Goal: Task Accomplishment & Management: Manage account settings

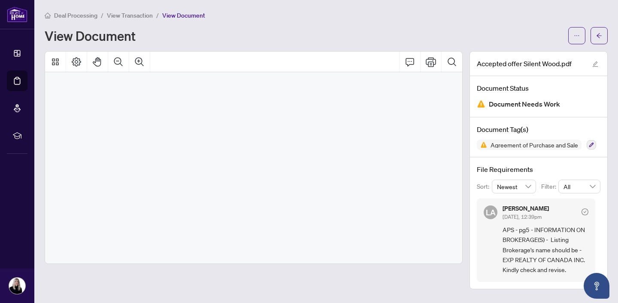
scroll to position [4309, 0]
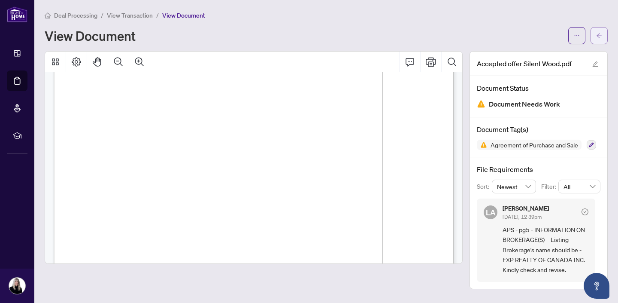
click at [597, 34] on icon "arrow-left" at bounding box center [599, 36] width 6 height 6
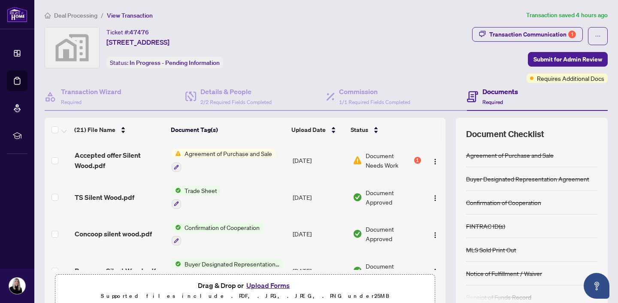
click at [261, 284] on button "Upload Forms" at bounding box center [268, 284] width 49 height 11
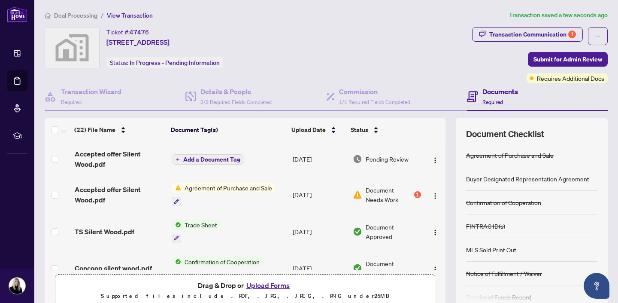
click at [209, 157] on span "Add a Document Tag" at bounding box center [211, 159] width 57 height 6
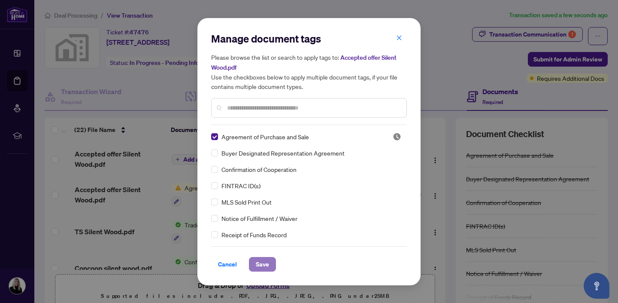
click at [261, 262] on span "Save" at bounding box center [262, 264] width 13 height 14
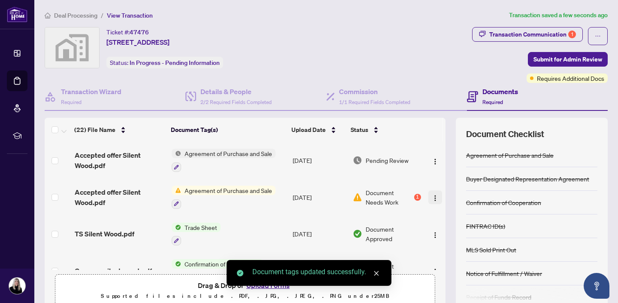
click at [433, 196] on img "button" at bounding box center [435, 197] width 7 height 7
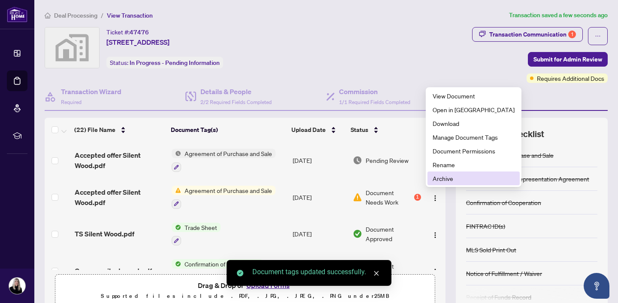
click at [437, 179] on span "Archive" at bounding box center [474, 177] width 82 height 9
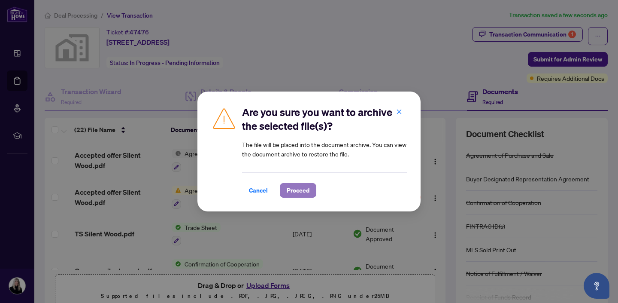
click at [303, 192] on span "Proceed" at bounding box center [298, 190] width 23 height 14
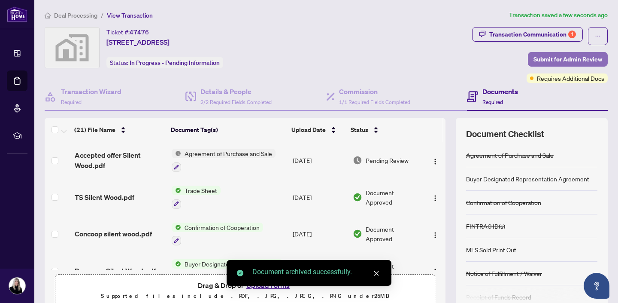
click at [563, 58] on span "Submit for Admin Review" at bounding box center [568, 59] width 69 height 14
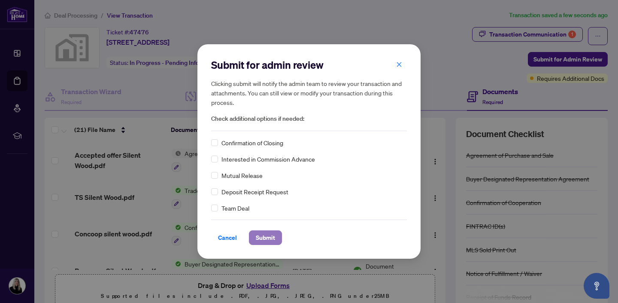
click at [269, 237] on span "Submit" at bounding box center [265, 238] width 19 height 14
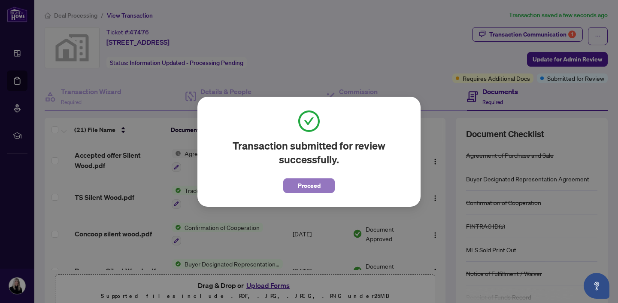
click at [310, 184] on span "Proceed" at bounding box center [309, 186] width 23 height 14
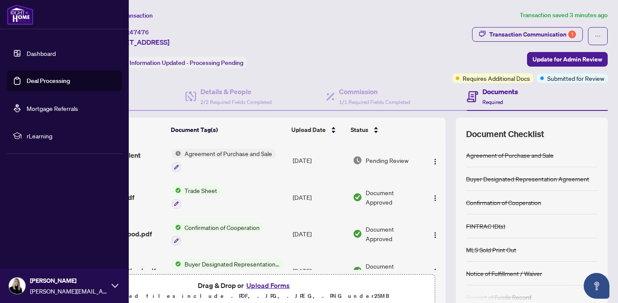
click at [40, 78] on link "Deal Processing" at bounding box center [48, 81] width 43 height 8
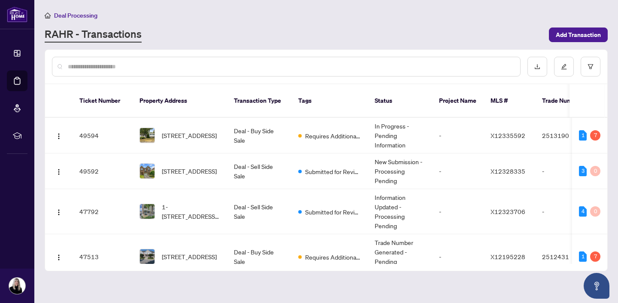
click at [205, 67] on input "text" at bounding box center [291, 66] width 446 height 9
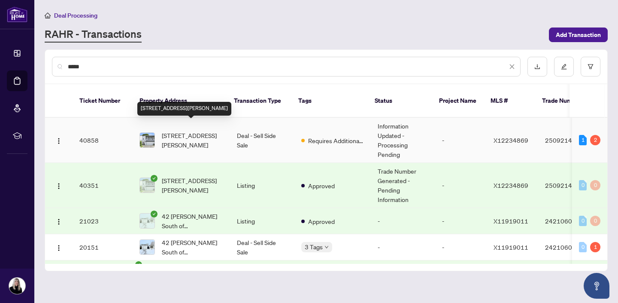
type input "*****"
click at [190, 131] on span "[STREET_ADDRESS][PERSON_NAME]" at bounding box center [192, 140] width 61 height 19
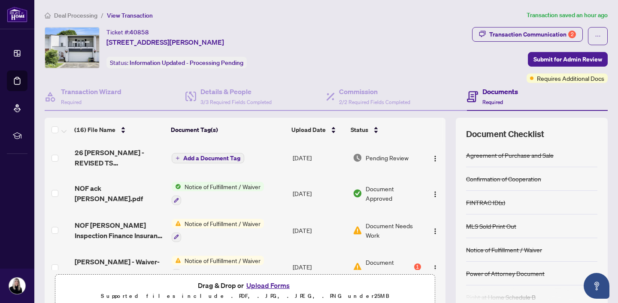
scroll to position [1, 0]
click at [432, 228] on img "button" at bounding box center [435, 231] width 7 height 7
click at [221, 221] on span "Notice of Fulfillment / Waiver" at bounding box center [222, 223] width 83 height 9
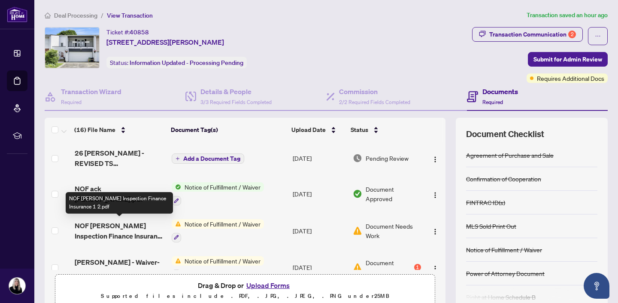
click at [128, 228] on span "NOF [PERSON_NAME] Inspection Finance Insurance 1 2.pdf" at bounding box center [120, 230] width 90 height 21
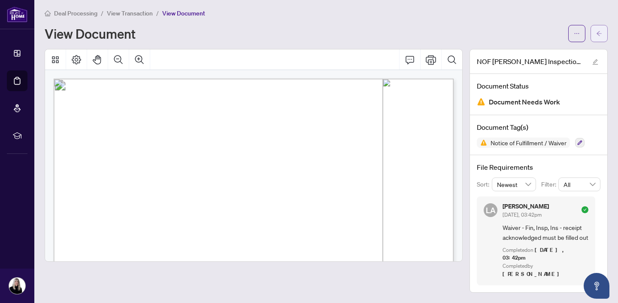
click at [602, 32] on icon "arrow-left" at bounding box center [599, 33] width 6 height 6
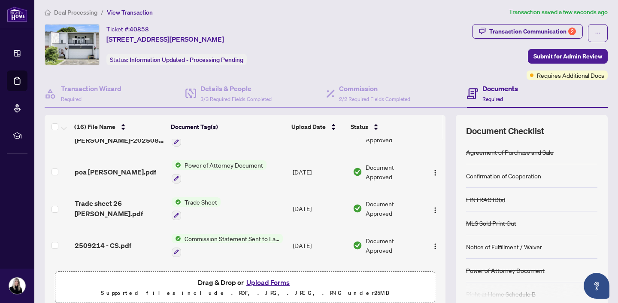
scroll to position [167, 0]
click at [203, 198] on span "Trade Sheet" at bounding box center [200, 201] width 39 height 9
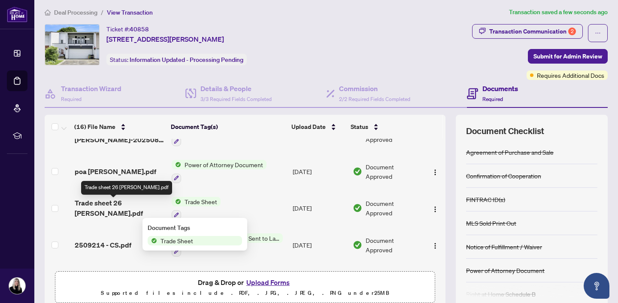
click at [133, 203] on span "Trade sheet 26 [PERSON_NAME].pdf" at bounding box center [120, 207] width 90 height 21
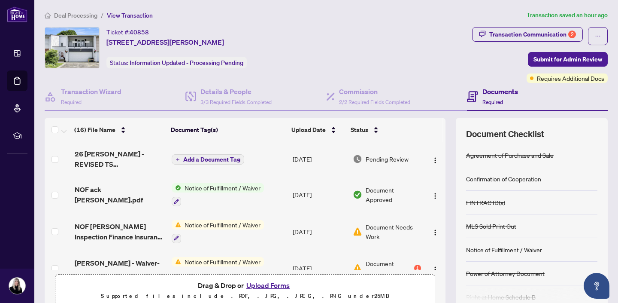
click at [267, 288] on button "Upload Forms" at bounding box center [268, 284] width 49 height 11
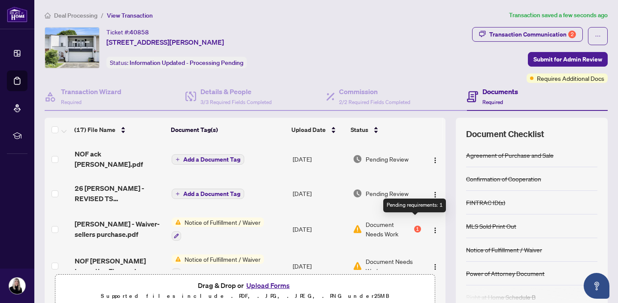
click at [416, 225] on div "1" at bounding box center [417, 228] width 7 height 7
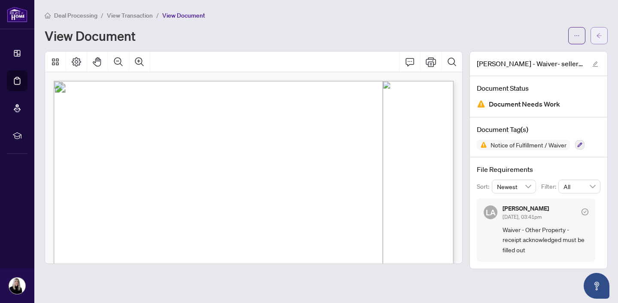
click at [599, 36] on icon "arrow-left" at bounding box center [599, 36] width 6 height 6
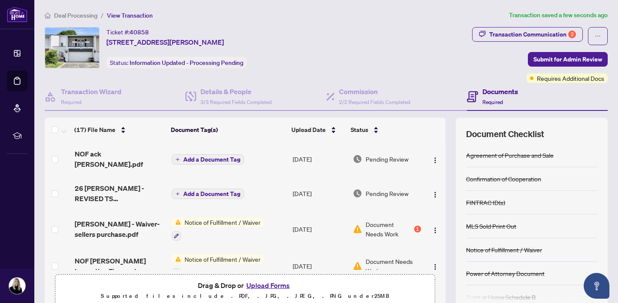
click at [265, 283] on button "Upload Forms" at bounding box center [268, 284] width 49 height 11
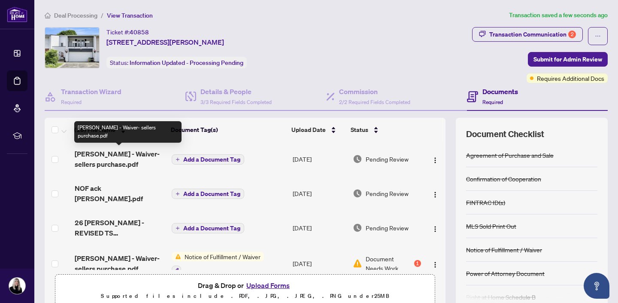
click at [91, 152] on span "[PERSON_NAME] - Waiver- sellers purchase.pdf" at bounding box center [120, 159] width 90 height 21
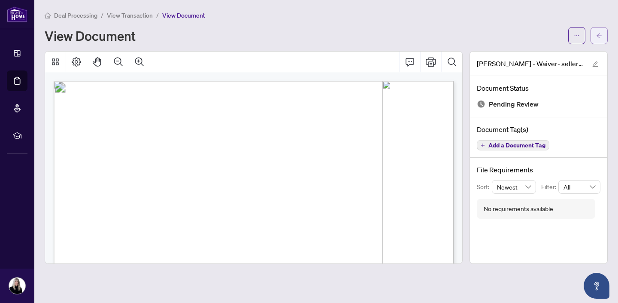
click at [600, 35] on icon "arrow-left" at bounding box center [599, 36] width 6 height 6
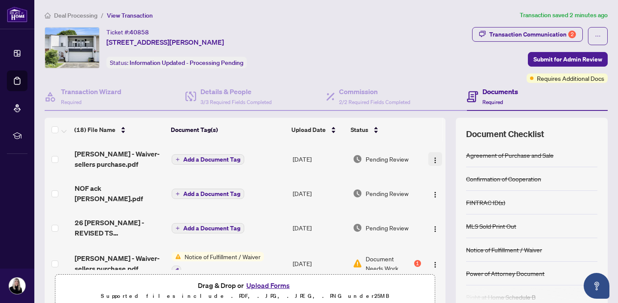
click at [432, 158] on img "button" at bounding box center [435, 160] width 7 height 7
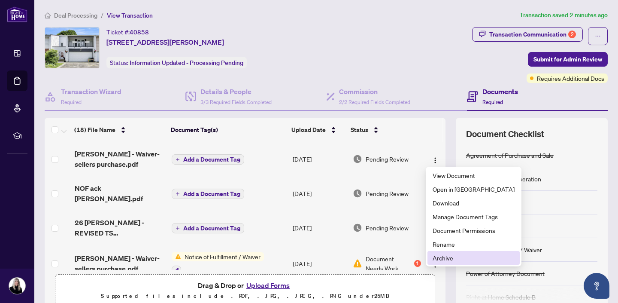
click at [447, 255] on span "Archive" at bounding box center [474, 257] width 82 height 9
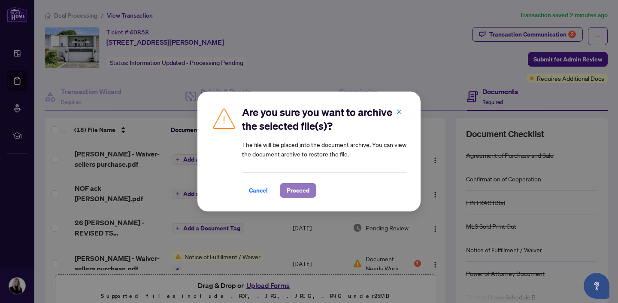
click at [304, 191] on span "Proceed" at bounding box center [298, 190] width 23 height 14
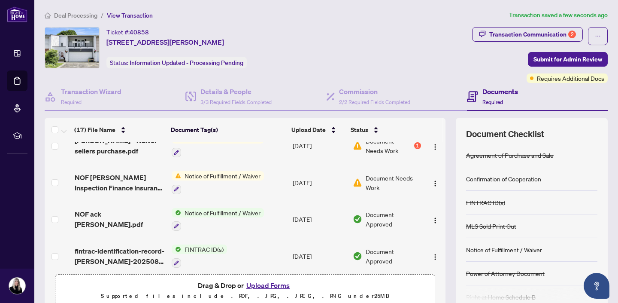
scroll to position [85, 0]
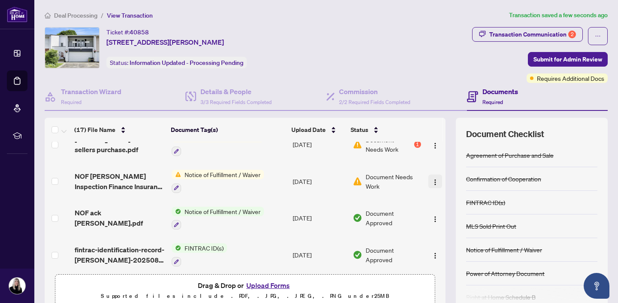
click at [434, 179] on img "button" at bounding box center [435, 182] width 7 height 7
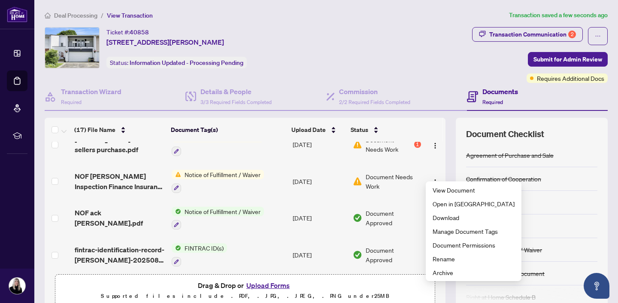
click at [384, 172] on span "Document Needs Work" at bounding box center [393, 181] width 55 height 19
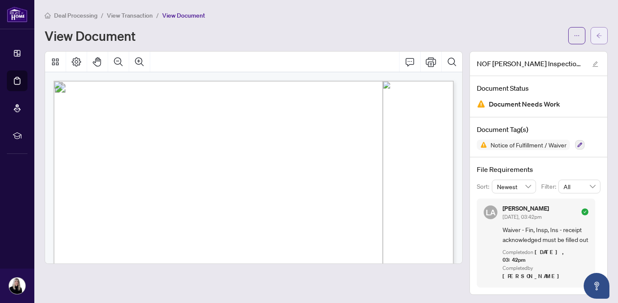
click at [601, 34] on icon "arrow-left" at bounding box center [599, 36] width 6 height 6
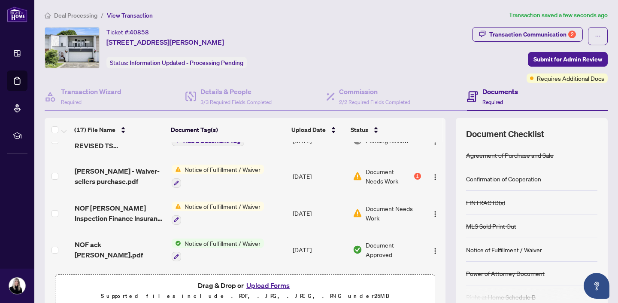
scroll to position [63, 0]
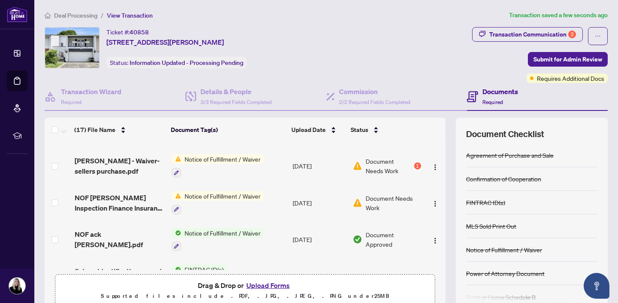
click at [270, 284] on button "Upload Forms" at bounding box center [268, 284] width 49 height 11
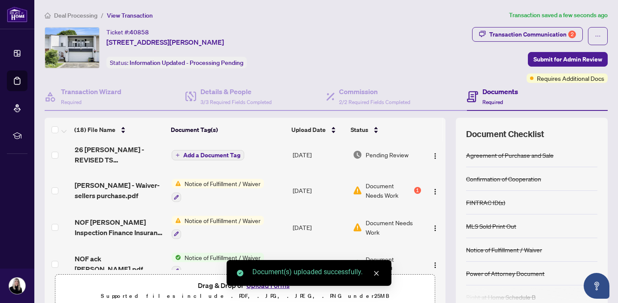
scroll to position [0, 0]
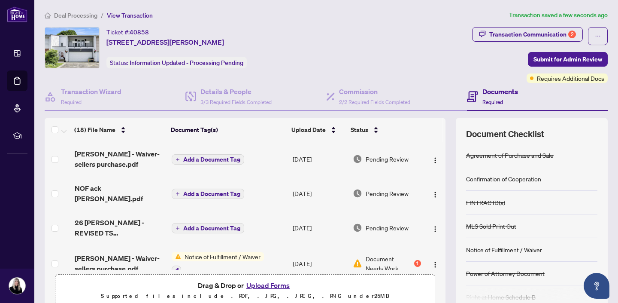
click at [219, 157] on span "Add a Document Tag" at bounding box center [211, 159] width 57 height 6
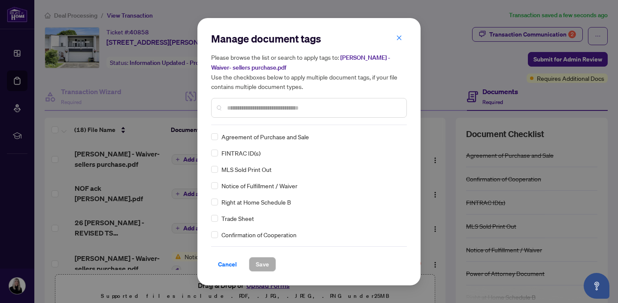
click at [237, 106] on input "text" at bounding box center [313, 107] width 173 height 9
click at [266, 264] on span "Save" at bounding box center [262, 264] width 13 height 14
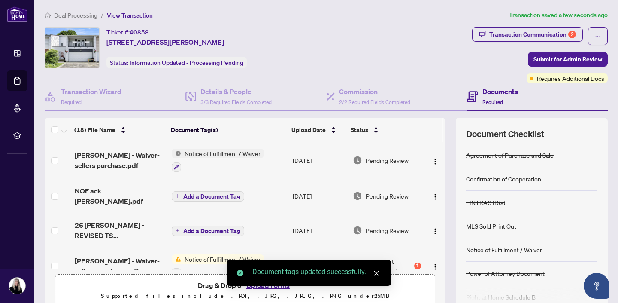
click at [203, 193] on span "Add a Document Tag" at bounding box center [211, 196] width 57 height 6
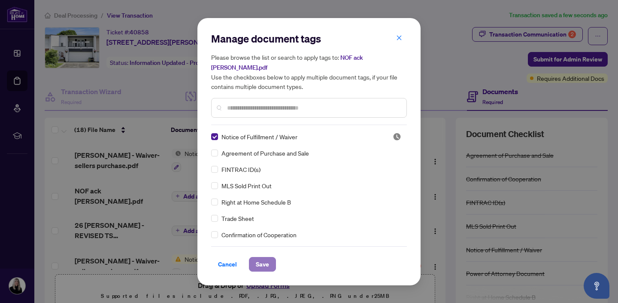
click at [264, 261] on span "Save" at bounding box center [262, 264] width 13 height 14
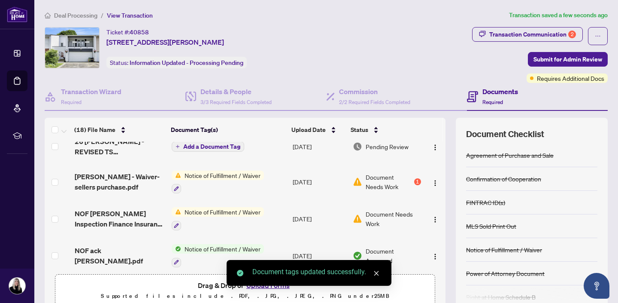
scroll to position [88, 0]
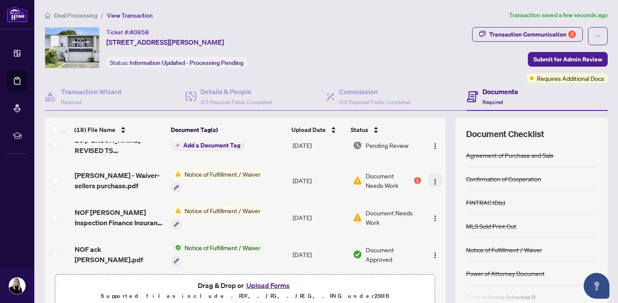
click at [432, 178] on img "button" at bounding box center [435, 181] width 7 height 7
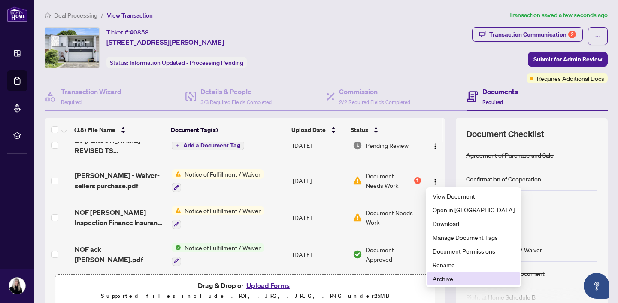
click at [447, 277] on span "Archive" at bounding box center [474, 277] width 82 height 9
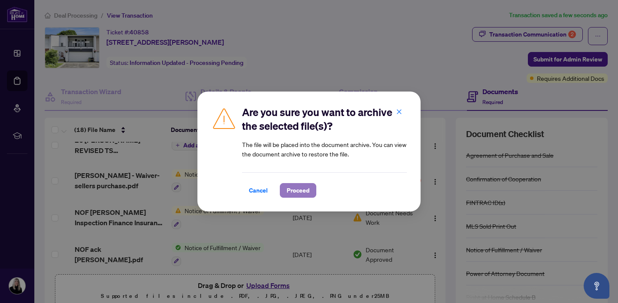
click at [304, 193] on span "Proceed" at bounding box center [298, 190] width 23 height 14
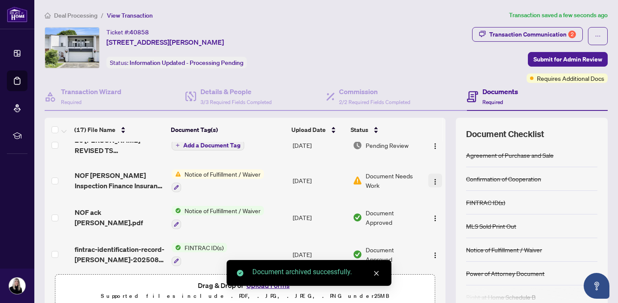
click at [434, 179] on img "button" at bounding box center [435, 181] width 7 height 7
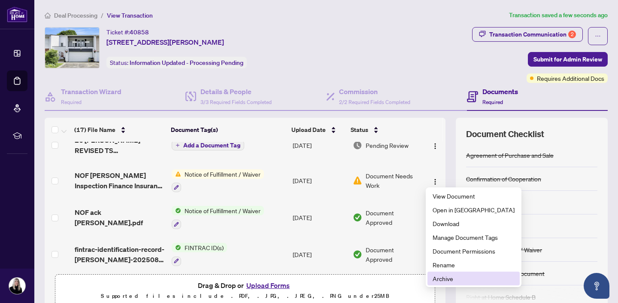
click at [439, 280] on span "Archive" at bounding box center [474, 277] width 82 height 9
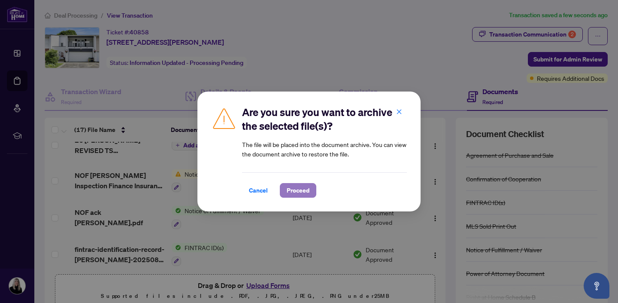
click at [293, 189] on span "Proceed" at bounding box center [298, 190] width 23 height 14
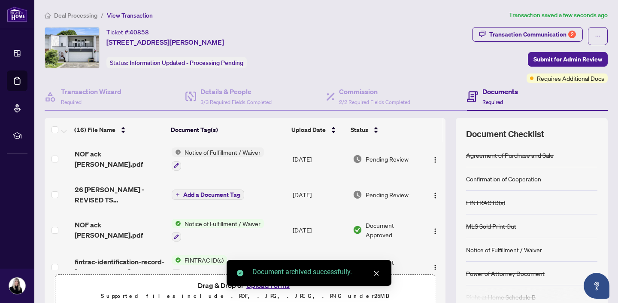
scroll to position [0, 0]
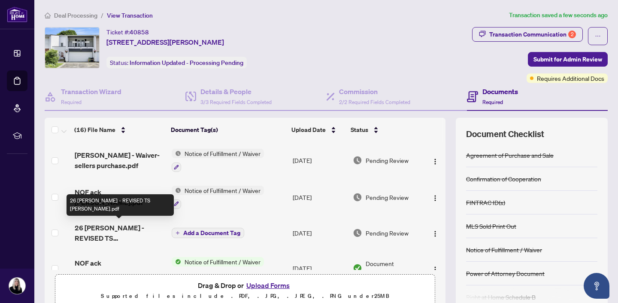
click at [121, 225] on span "26 [PERSON_NAME] - REVISED TS [PERSON_NAME].pdf" at bounding box center [120, 232] width 90 height 21
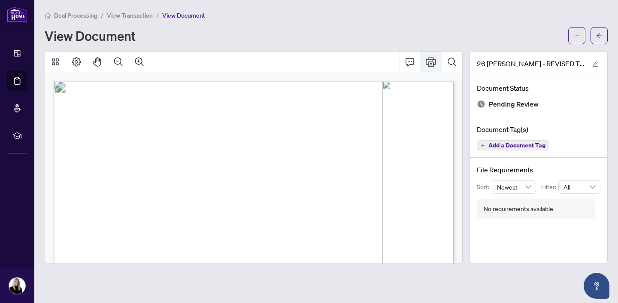
click at [429, 62] on icon "Print" at bounding box center [431, 62] width 10 height 10
click at [599, 35] on icon "arrow-left" at bounding box center [599, 35] width 5 height 5
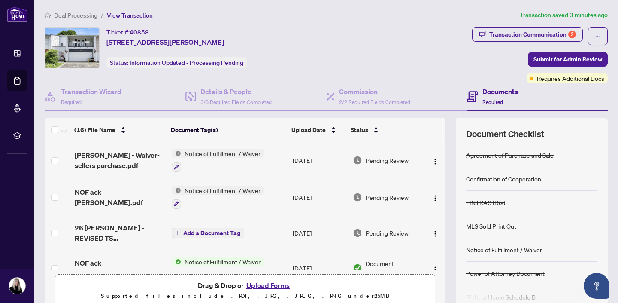
click at [269, 285] on button "Upload Forms" at bounding box center [268, 284] width 49 height 11
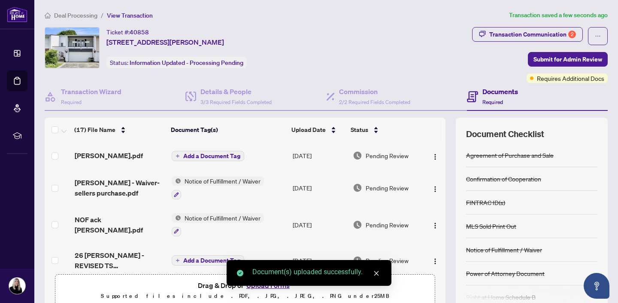
click at [209, 153] on span "Add a Document Tag" at bounding box center [211, 156] width 57 height 6
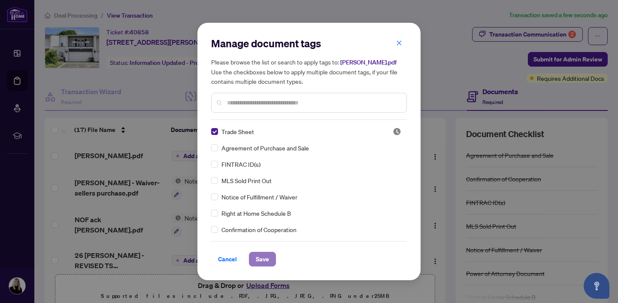
click at [259, 259] on span "Save" at bounding box center [262, 259] width 13 height 14
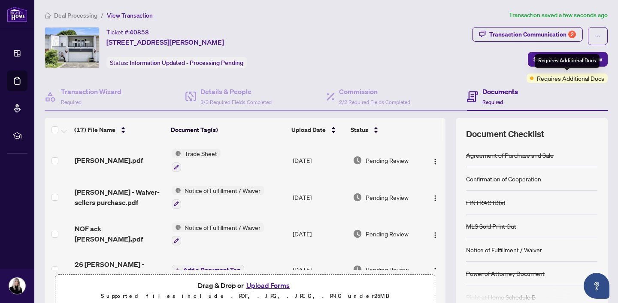
click at [559, 61] on div "Requires Additional Docs" at bounding box center [567, 61] width 65 height 14
click at [553, 56] on span "Submit for Admin Review" at bounding box center [568, 59] width 69 height 14
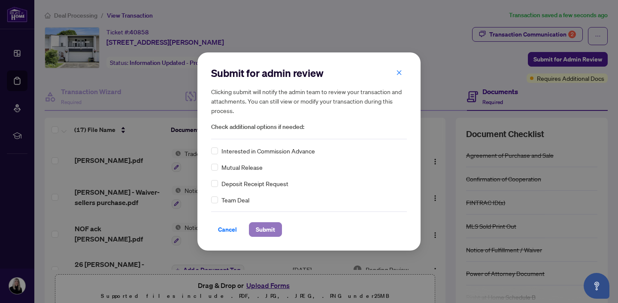
click at [265, 228] on span "Submit" at bounding box center [265, 229] width 19 height 14
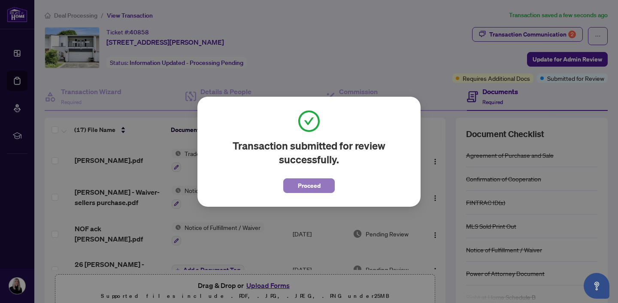
click at [325, 182] on button "Proceed" at bounding box center [309, 185] width 52 height 15
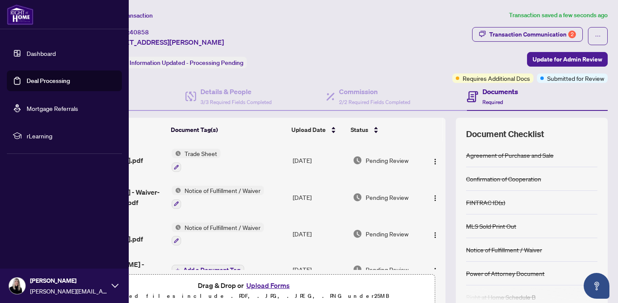
click at [36, 78] on link "Deal Processing" at bounding box center [48, 81] width 43 height 8
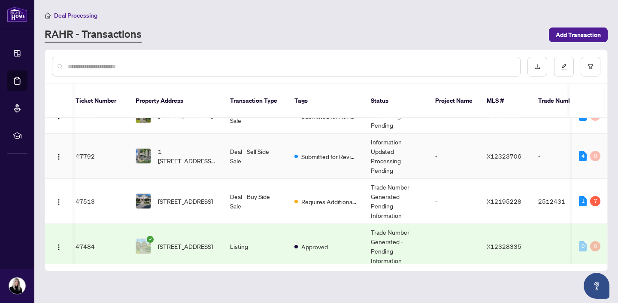
scroll to position [59, 4]
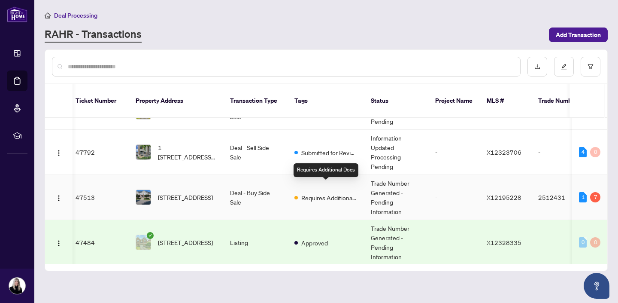
click at [321, 193] on span "Requires Additional Docs" at bounding box center [329, 197] width 56 height 9
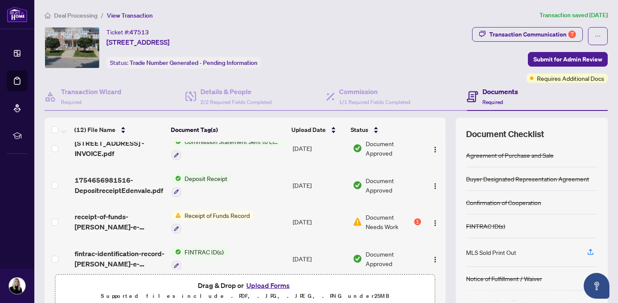
scroll to position [48, 0]
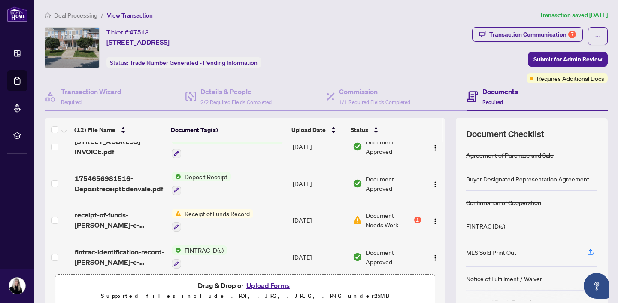
click at [216, 209] on span "Receipt of Funds Record" at bounding box center [217, 213] width 72 height 9
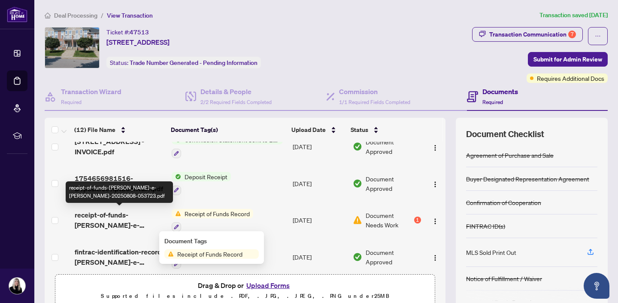
click at [122, 213] on span "receipt-of-funds-susan-e-mcdougall-20250808-053723.pdf" at bounding box center [120, 220] width 90 height 21
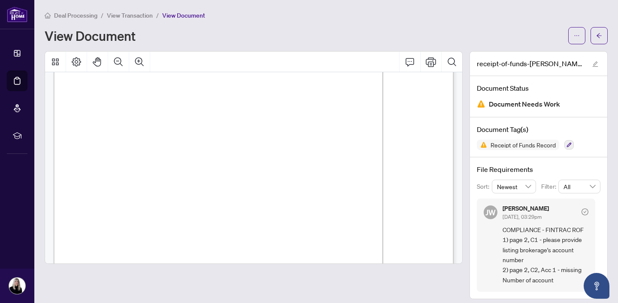
scroll to position [6, 0]
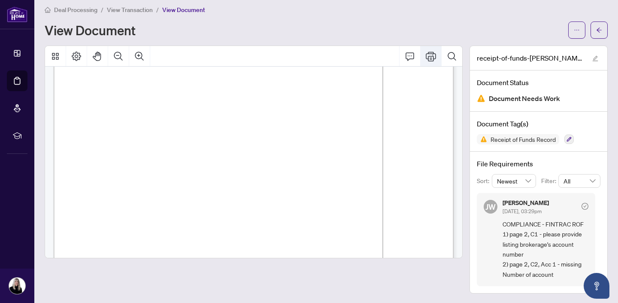
click at [430, 56] on icon "Print" at bounding box center [431, 56] width 10 height 10
click at [602, 24] on button "button" at bounding box center [599, 29] width 17 height 17
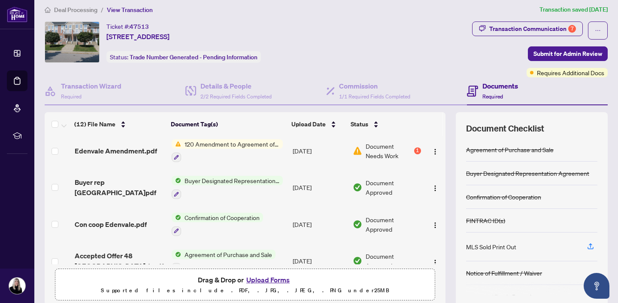
scroll to position [310, 0]
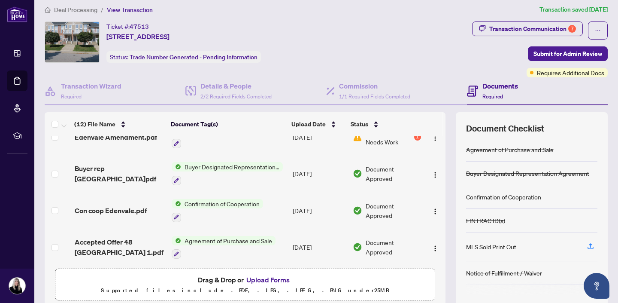
click at [274, 279] on button "Upload Forms" at bounding box center [268, 279] width 49 height 11
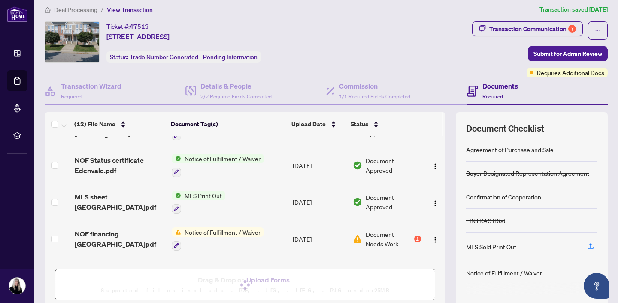
scroll to position [172, 0]
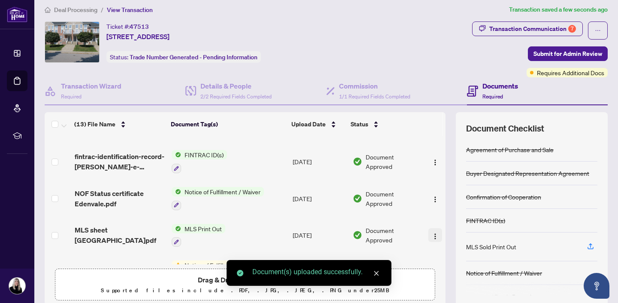
click at [432, 233] on img "button" at bounding box center [435, 236] width 7 height 7
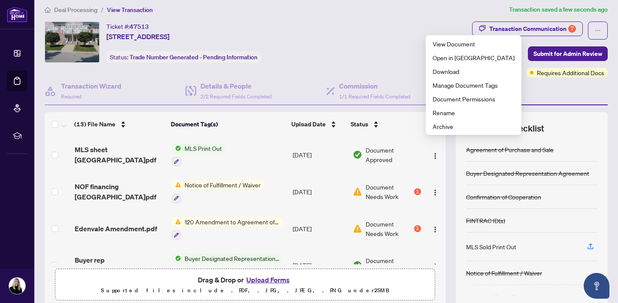
scroll to position [261, 0]
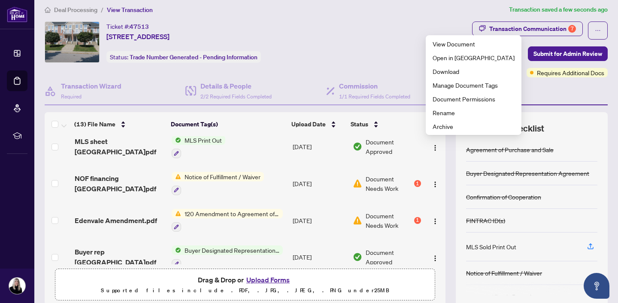
click at [224, 172] on span "Notice of Fulfillment / Waiver" at bounding box center [222, 176] width 83 height 9
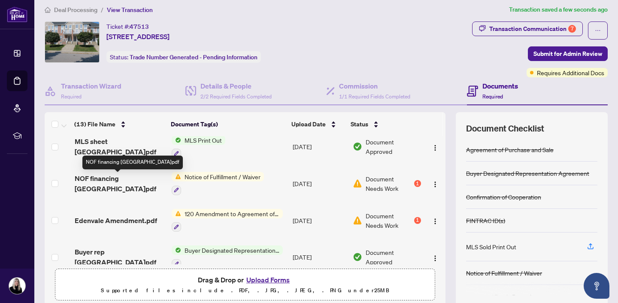
click at [128, 181] on span "NOF financing Edenvale.pdf" at bounding box center [120, 183] width 90 height 21
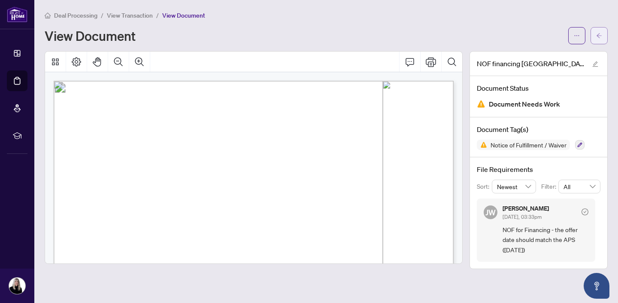
click at [598, 33] on icon "arrow-left" at bounding box center [599, 36] width 6 height 6
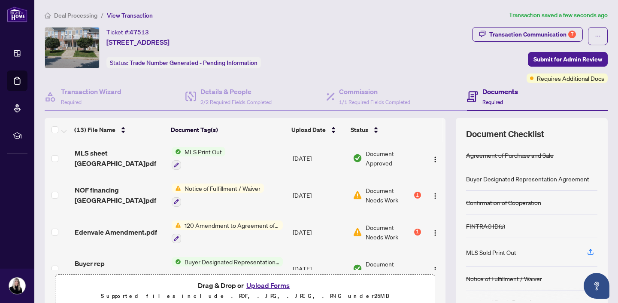
scroll to position [260, 0]
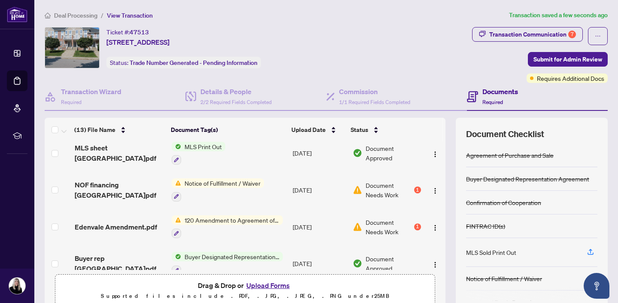
click at [216, 215] on span "120 Amendment to Agreement of Purchase and Sale" at bounding box center [232, 219] width 102 height 9
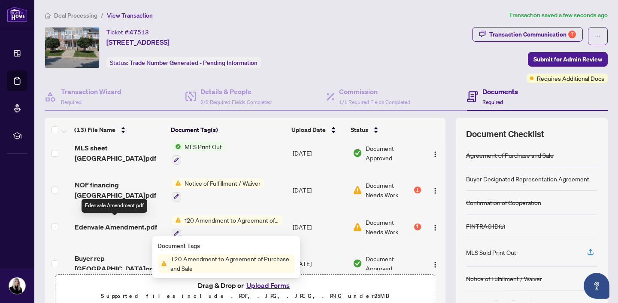
click at [137, 222] on span "Edenvale Amendment.pdf" at bounding box center [116, 227] width 82 height 10
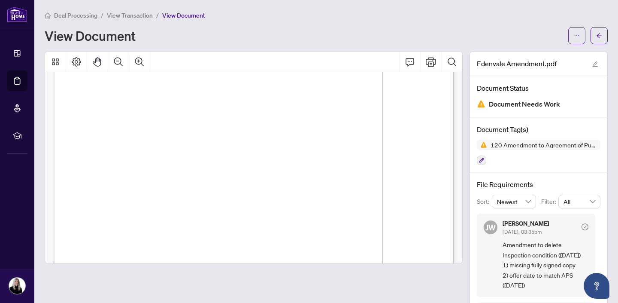
scroll to position [73, 0]
click at [603, 32] on button "button" at bounding box center [599, 35] width 17 height 17
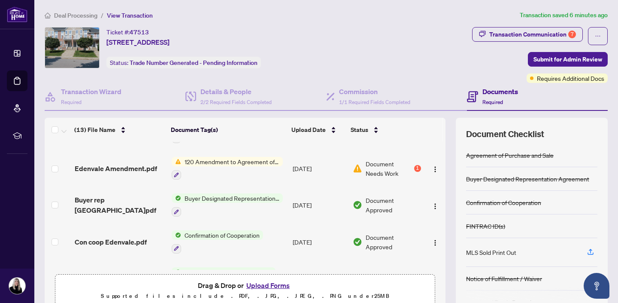
scroll to position [344, 0]
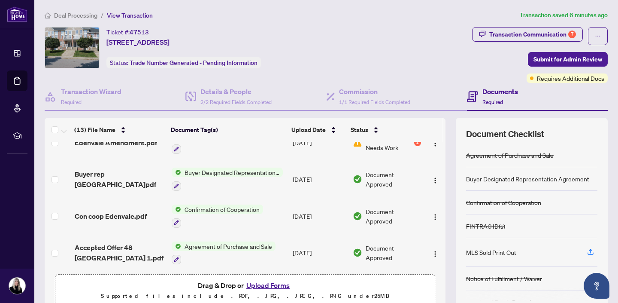
click at [275, 283] on button "Upload Forms" at bounding box center [268, 284] width 49 height 11
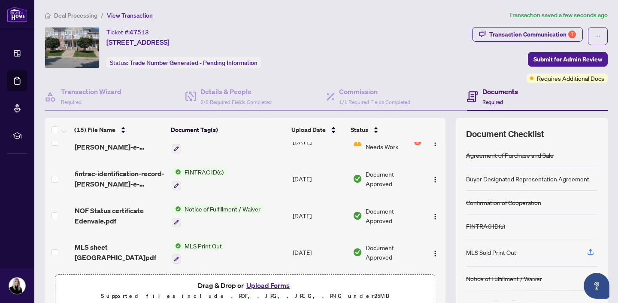
scroll to position [222, 0]
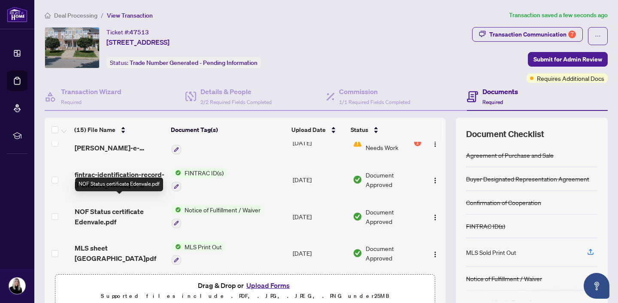
click at [101, 206] on span "NOF Status certificate Edenvale.pdf" at bounding box center [120, 216] width 90 height 21
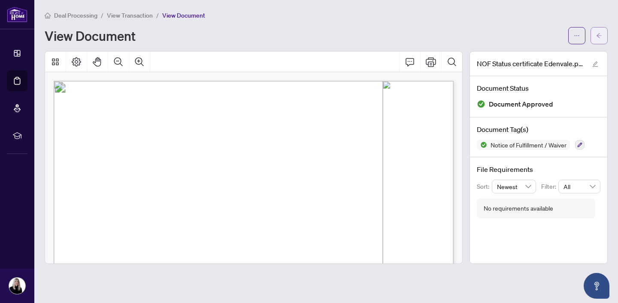
click at [598, 35] on icon "arrow-left" at bounding box center [599, 35] width 5 height 5
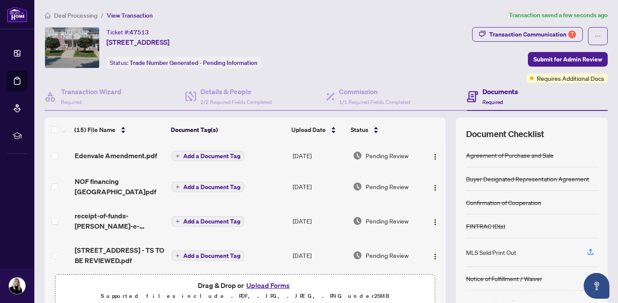
click at [198, 154] on span "Add a Document Tag" at bounding box center [211, 156] width 57 height 6
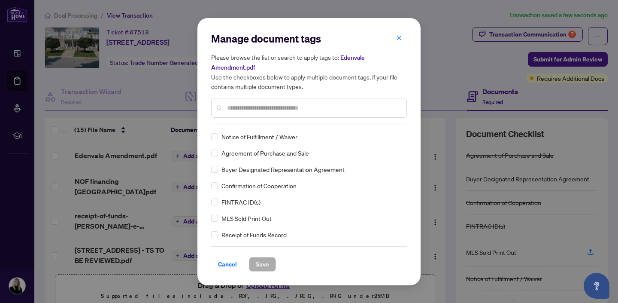
click at [227, 106] on input "text" at bounding box center [313, 107] width 173 height 9
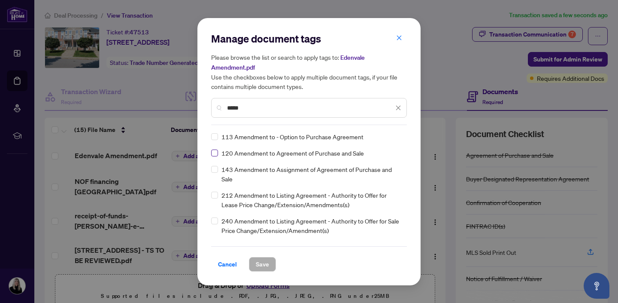
type input "*****"
click at [262, 264] on span "Save" at bounding box center [262, 264] width 13 height 14
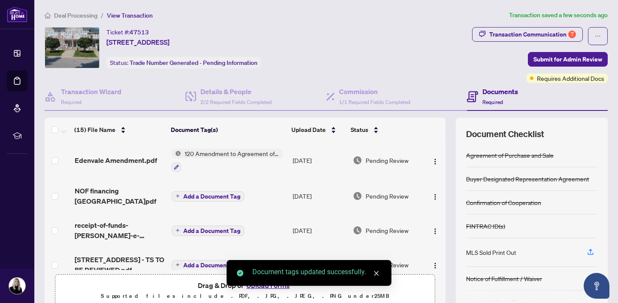
click at [202, 193] on span "Add a Document Tag" at bounding box center [211, 196] width 57 height 6
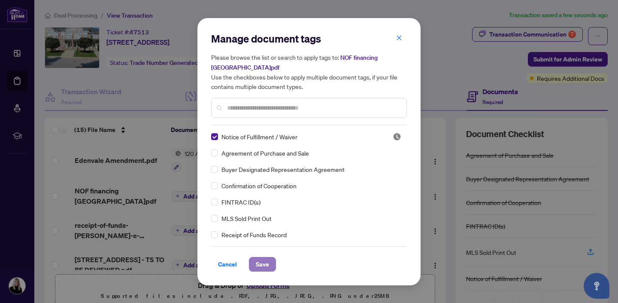
click at [261, 265] on span "Save" at bounding box center [262, 264] width 13 height 14
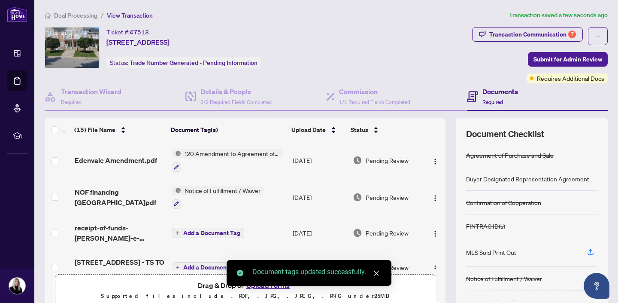
click at [203, 230] on span "Add a Document Tag" at bounding box center [211, 233] width 57 height 6
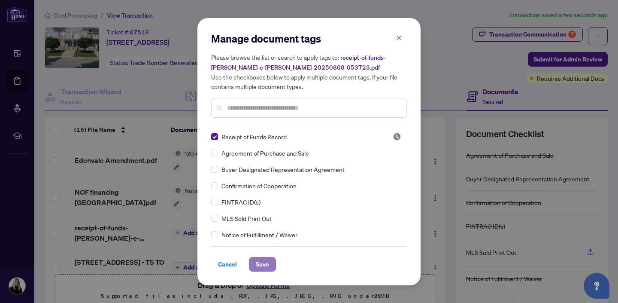
click at [256, 263] on span "Save" at bounding box center [262, 264] width 13 height 14
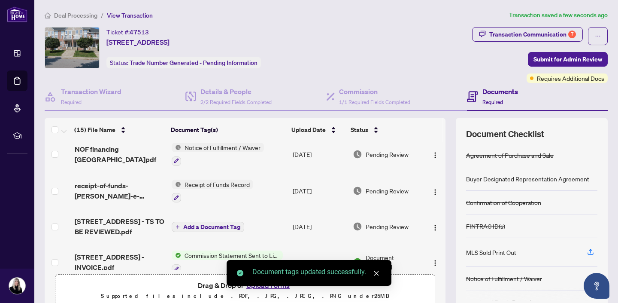
scroll to position [62, 0]
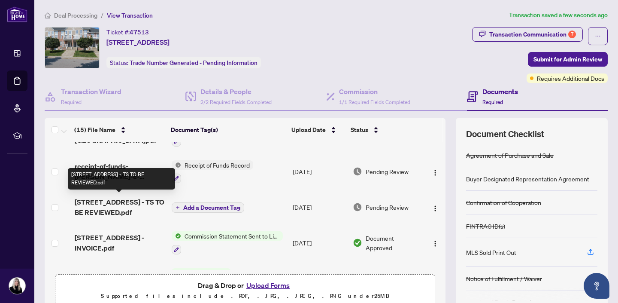
click at [95, 201] on span "48 Edenvale Dr - TS TO BE REVIEWED.pdf" at bounding box center [120, 207] width 90 height 21
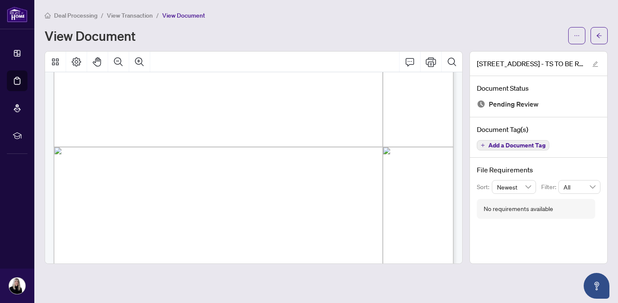
scroll to position [264, 0]
click at [595, 61] on icon "edit" at bounding box center [595, 64] width 6 height 6
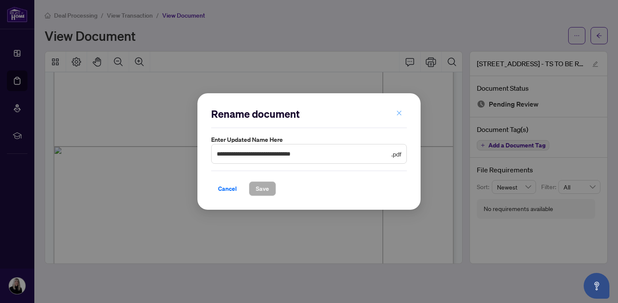
click at [400, 111] on icon "close" at bounding box center [399, 113] width 6 height 6
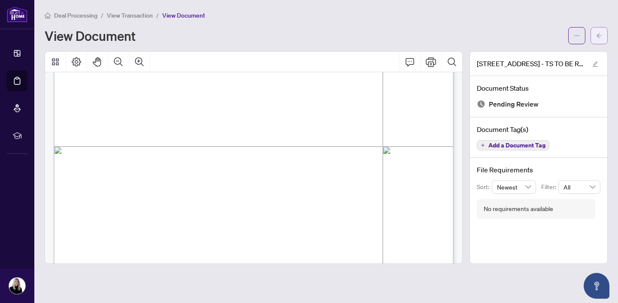
click at [601, 35] on icon "arrow-left" at bounding box center [599, 36] width 6 height 6
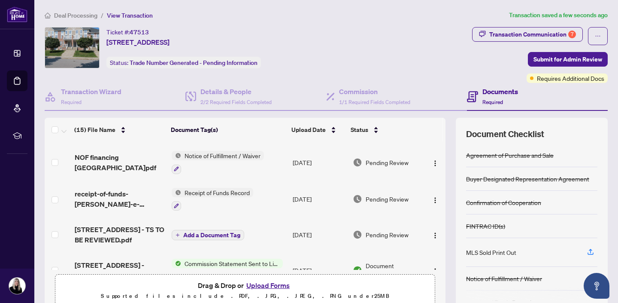
scroll to position [27, 0]
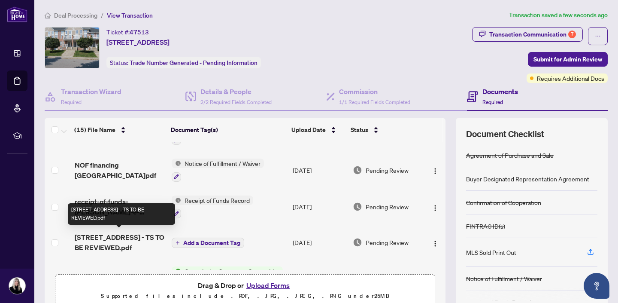
click at [103, 237] on span "48 Edenvale Dr - TS TO BE REVIEWED.pdf" at bounding box center [120, 242] width 90 height 21
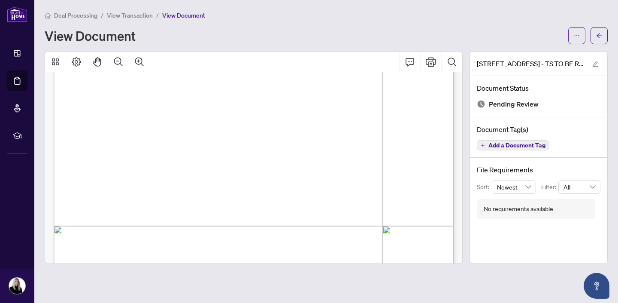
scroll to position [187, 0]
click at [431, 63] on icon "Print" at bounding box center [431, 61] width 10 height 9
click at [598, 35] on icon "arrow-left" at bounding box center [599, 36] width 6 height 6
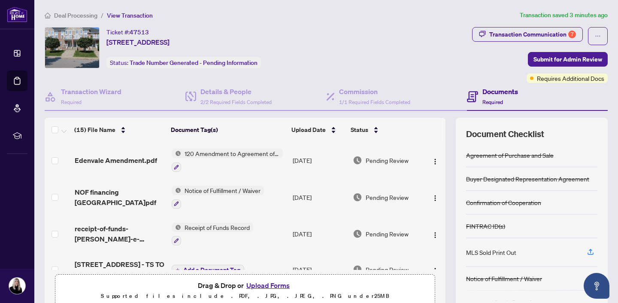
click at [270, 287] on button "Upload Forms" at bounding box center [268, 284] width 49 height 11
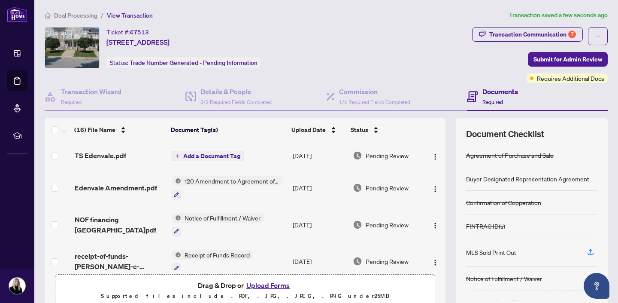
click at [211, 153] on span "Add a Document Tag" at bounding box center [211, 156] width 57 height 6
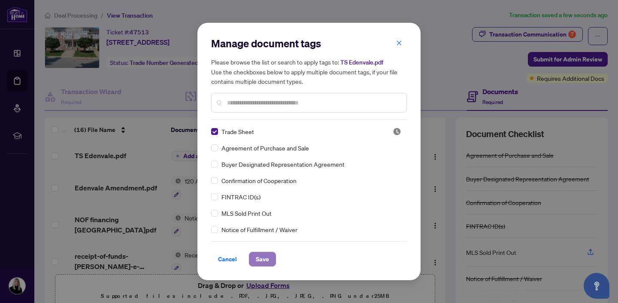
click at [265, 261] on span "Save" at bounding box center [262, 259] width 13 height 14
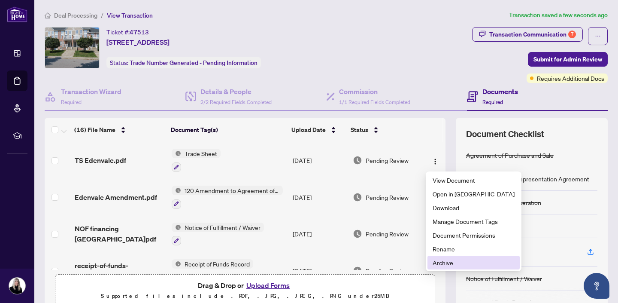
click at [440, 262] on span "Archive" at bounding box center [474, 262] width 82 height 9
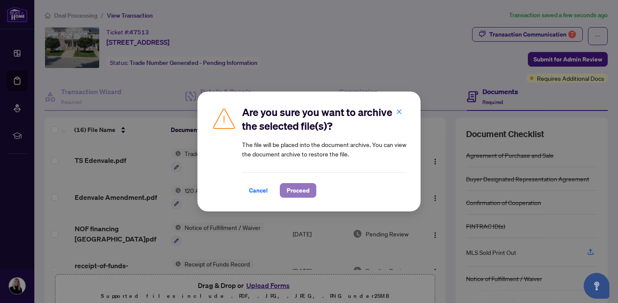
click at [310, 190] on button "Proceed" at bounding box center [298, 190] width 36 height 15
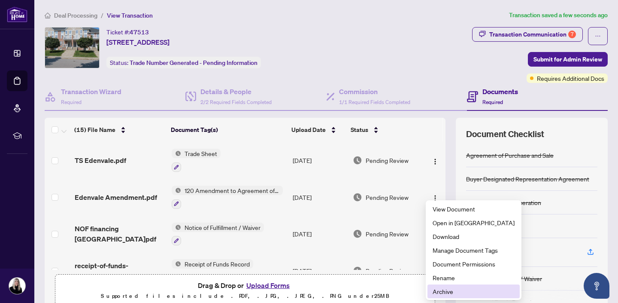
click at [444, 292] on span "Archive" at bounding box center [474, 290] width 82 height 9
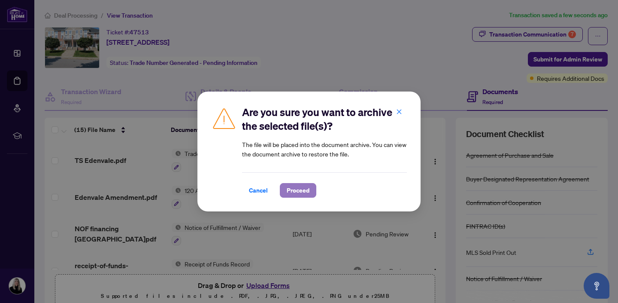
click at [298, 192] on span "Proceed" at bounding box center [298, 190] width 23 height 14
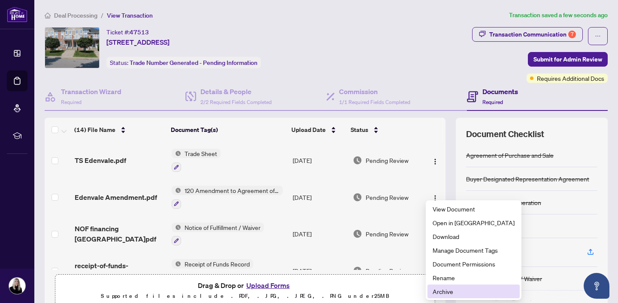
click at [443, 291] on span "Archive" at bounding box center [474, 290] width 82 height 9
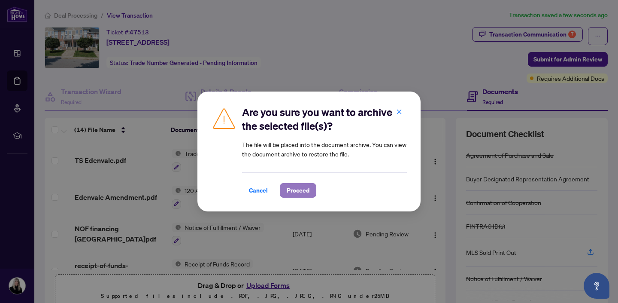
click at [300, 191] on span "Proceed" at bounding box center [298, 190] width 23 height 14
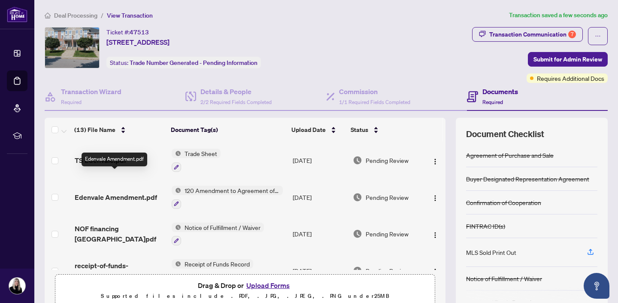
click at [135, 192] on span "Edenvale Amendment.pdf" at bounding box center [116, 197] width 82 height 10
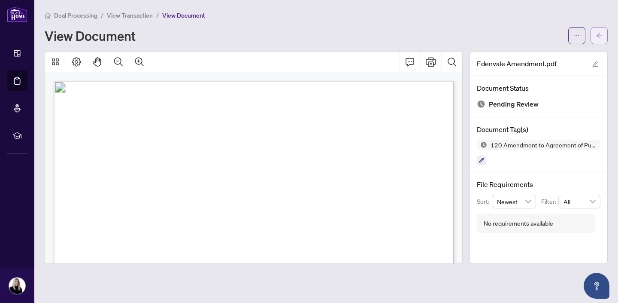
click at [601, 33] on icon "arrow-left" at bounding box center [599, 36] width 6 height 6
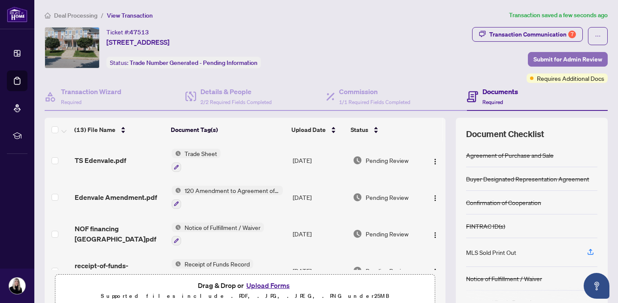
click at [560, 57] on span "Submit for Admin Review" at bounding box center [568, 59] width 69 height 14
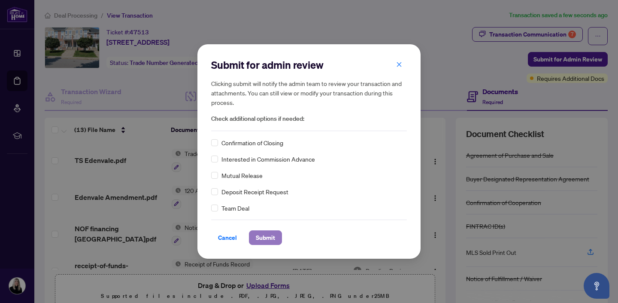
click at [263, 237] on span "Submit" at bounding box center [265, 238] width 19 height 14
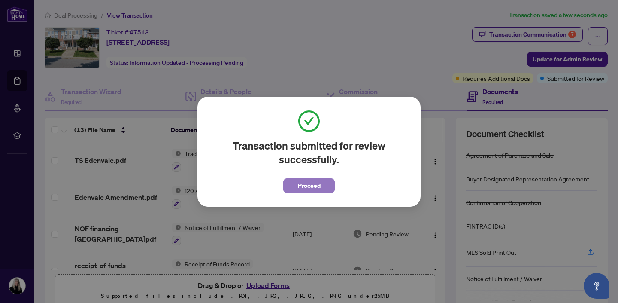
click at [310, 187] on span "Proceed" at bounding box center [309, 186] width 23 height 14
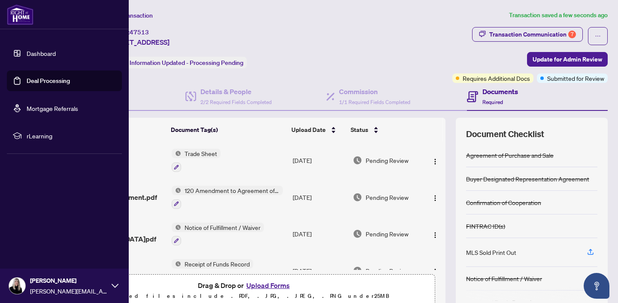
click at [32, 79] on link "Deal Processing" at bounding box center [48, 81] width 43 height 8
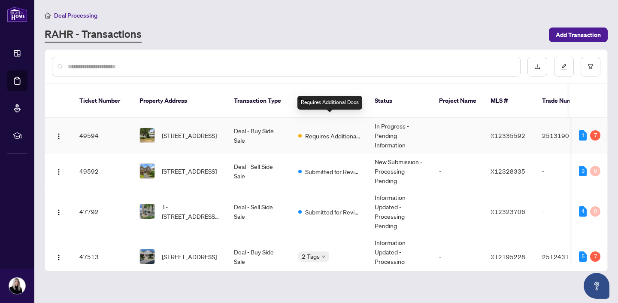
click at [346, 131] on span "Requires Additional Docs" at bounding box center [333, 135] width 56 height 9
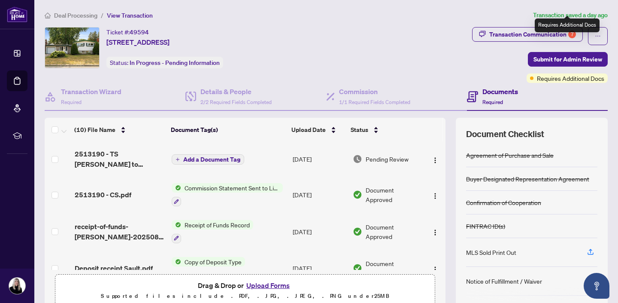
click at [549, 73] on span "Requires Additional Docs" at bounding box center [570, 77] width 67 height 9
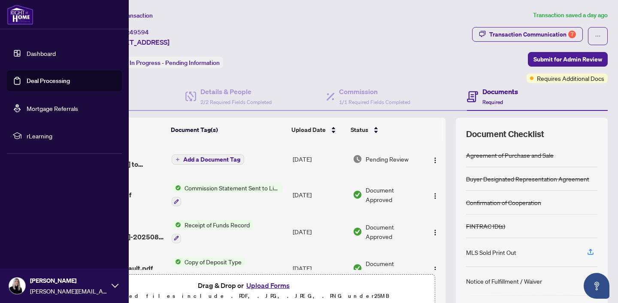
click at [30, 80] on link "Deal Processing" at bounding box center [48, 81] width 43 height 8
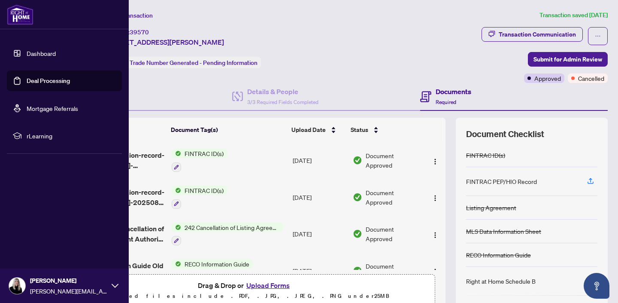
click at [44, 81] on link "Deal Processing" at bounding box center [48, 81] width 43 height 8
